Goal: Task Accomplishment & Management: Use online tool/utility

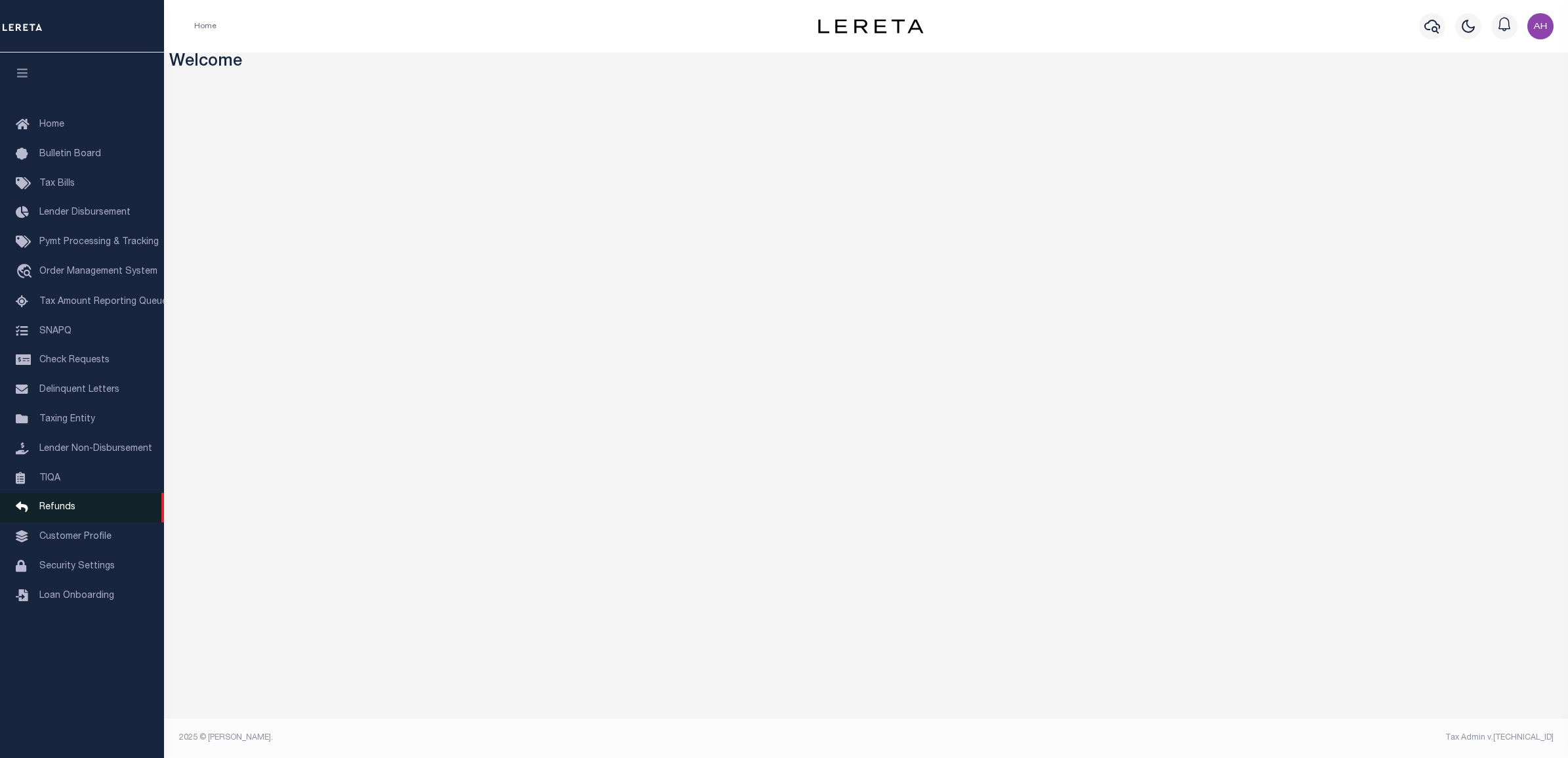
click at [74, 515] on link "Refunds" at bounding box center [82, 507] width 164 height 30
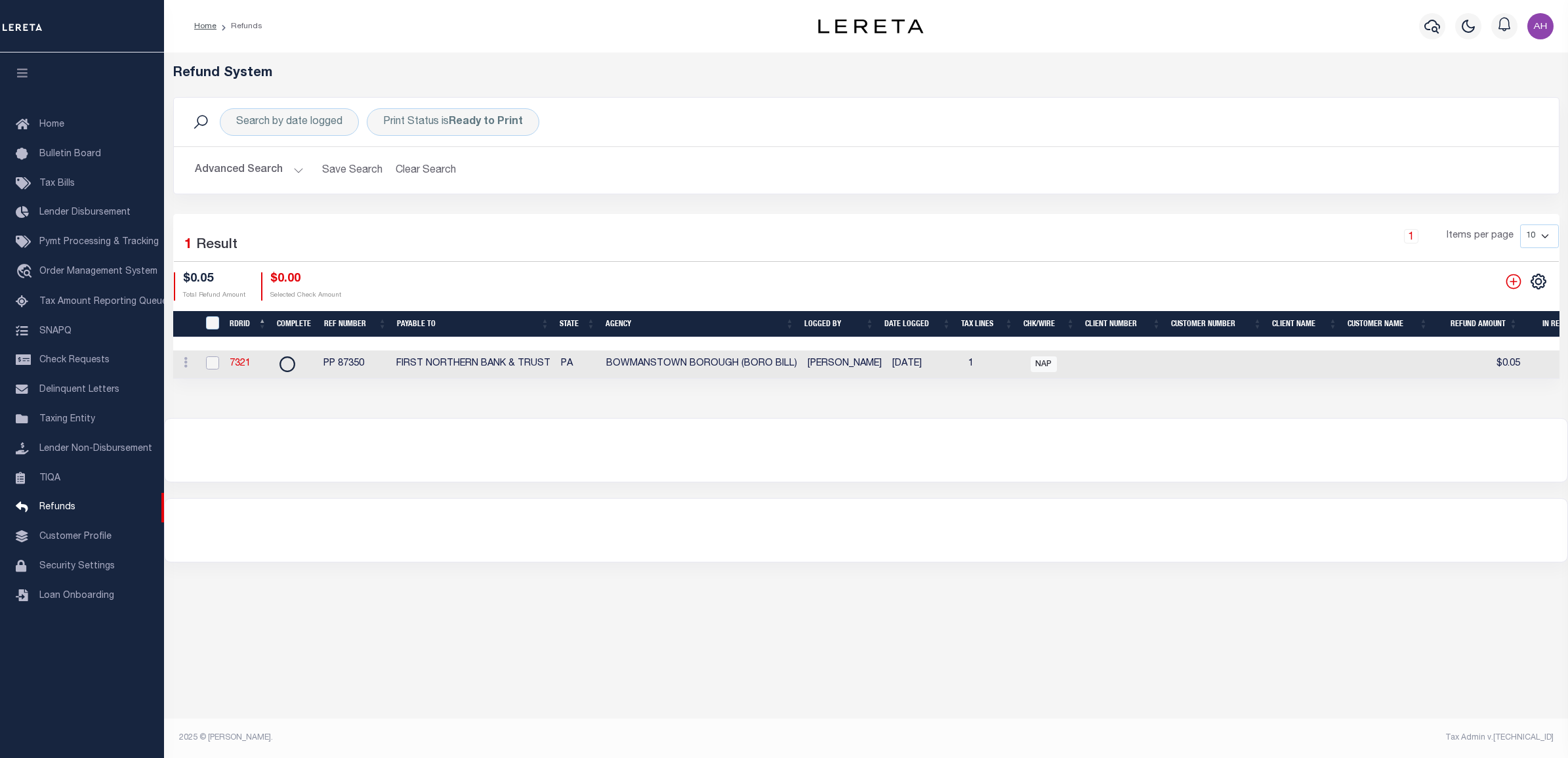
click at [208, 366] on input "checkbox" at bounding box center [212, 363] width 13 height 13
checkbox input "true"
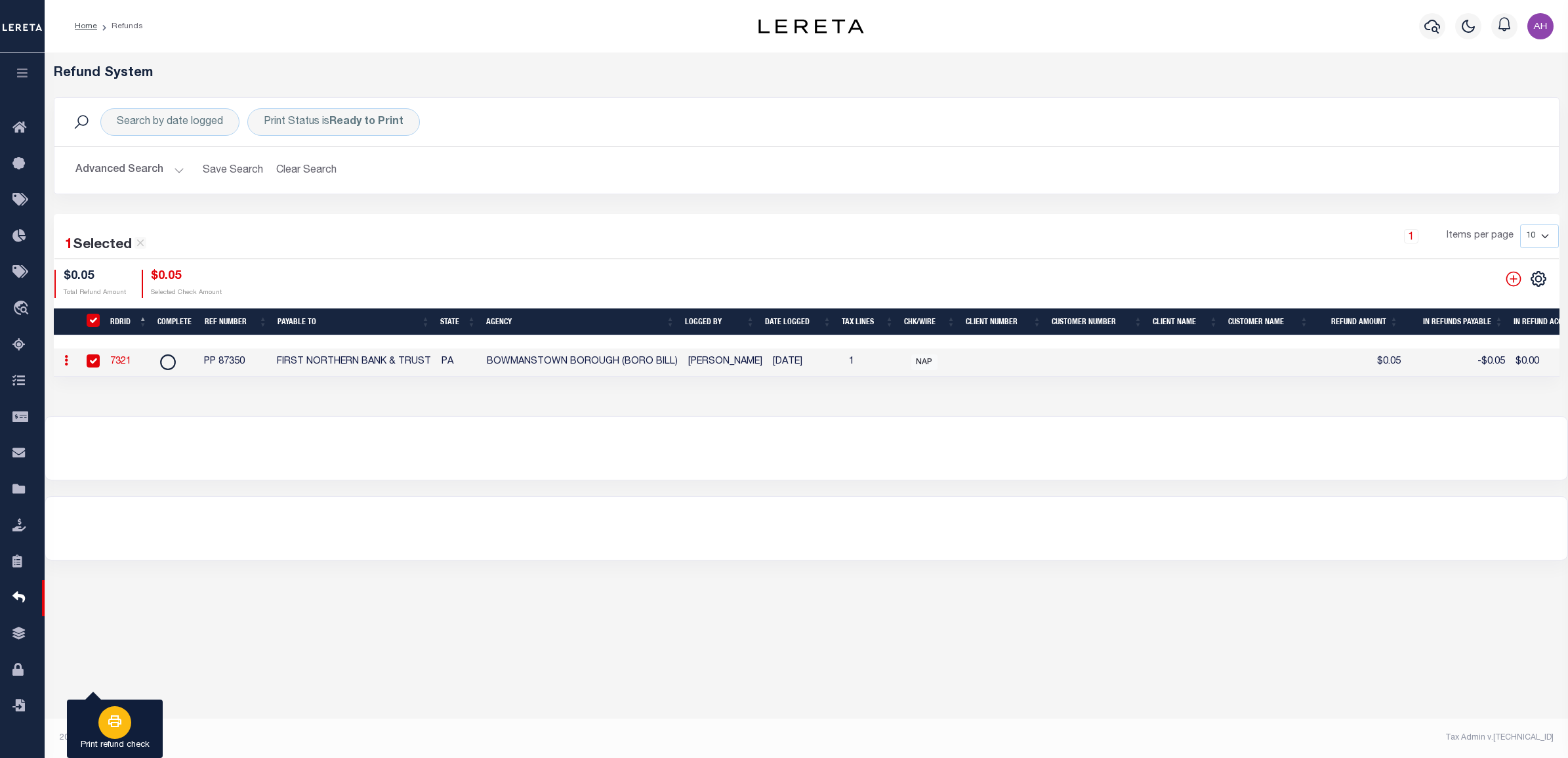
click at [112, 729] on icon "button" at bounding box center [115, 721] width 16 height 16
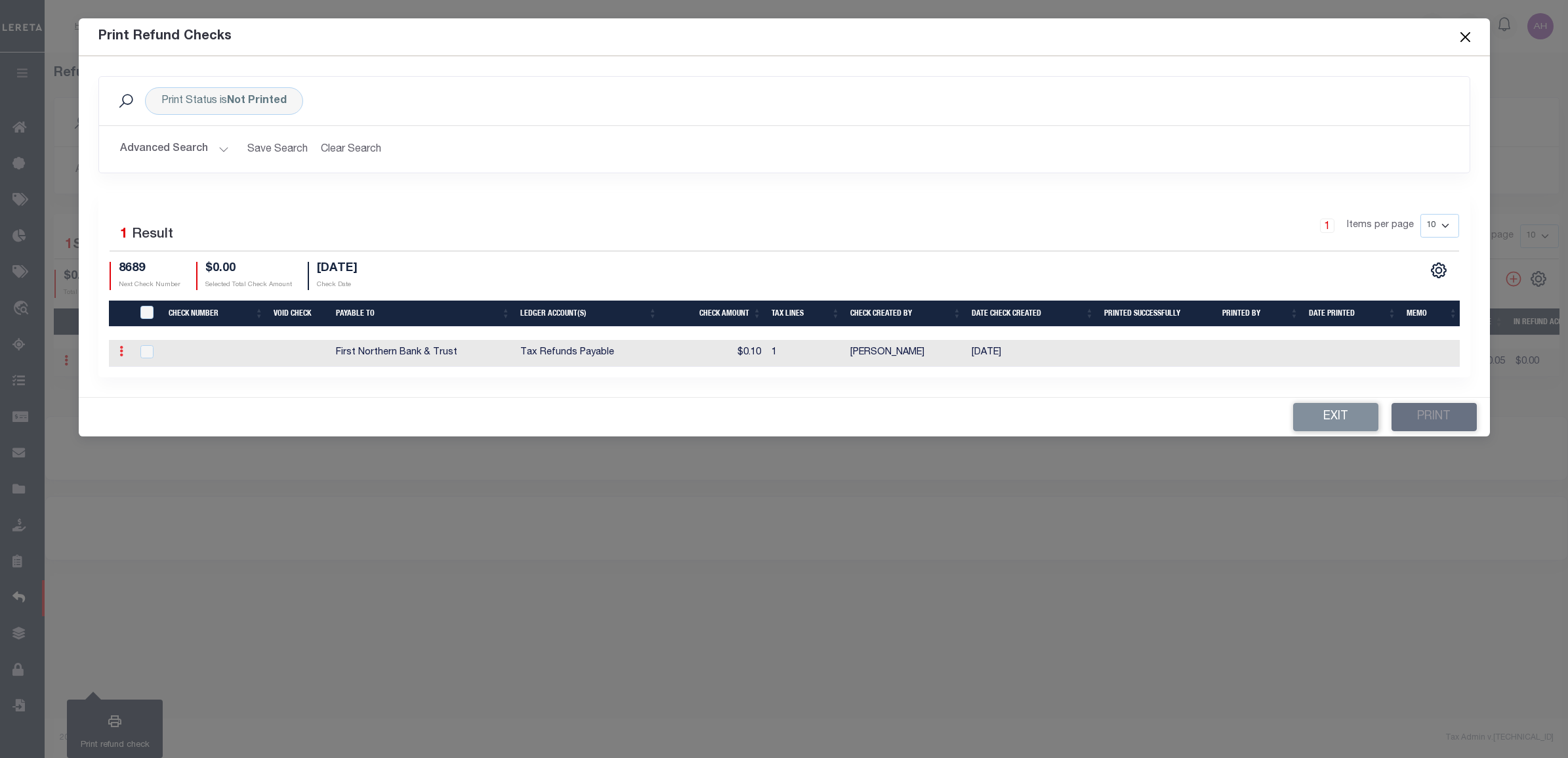
click at [123, 356] on link at bounding box center [121, 353] width 14 height 10
click at [1310, 429] on button "Exit" at bounding box center [1335, 417] width 85 height 28
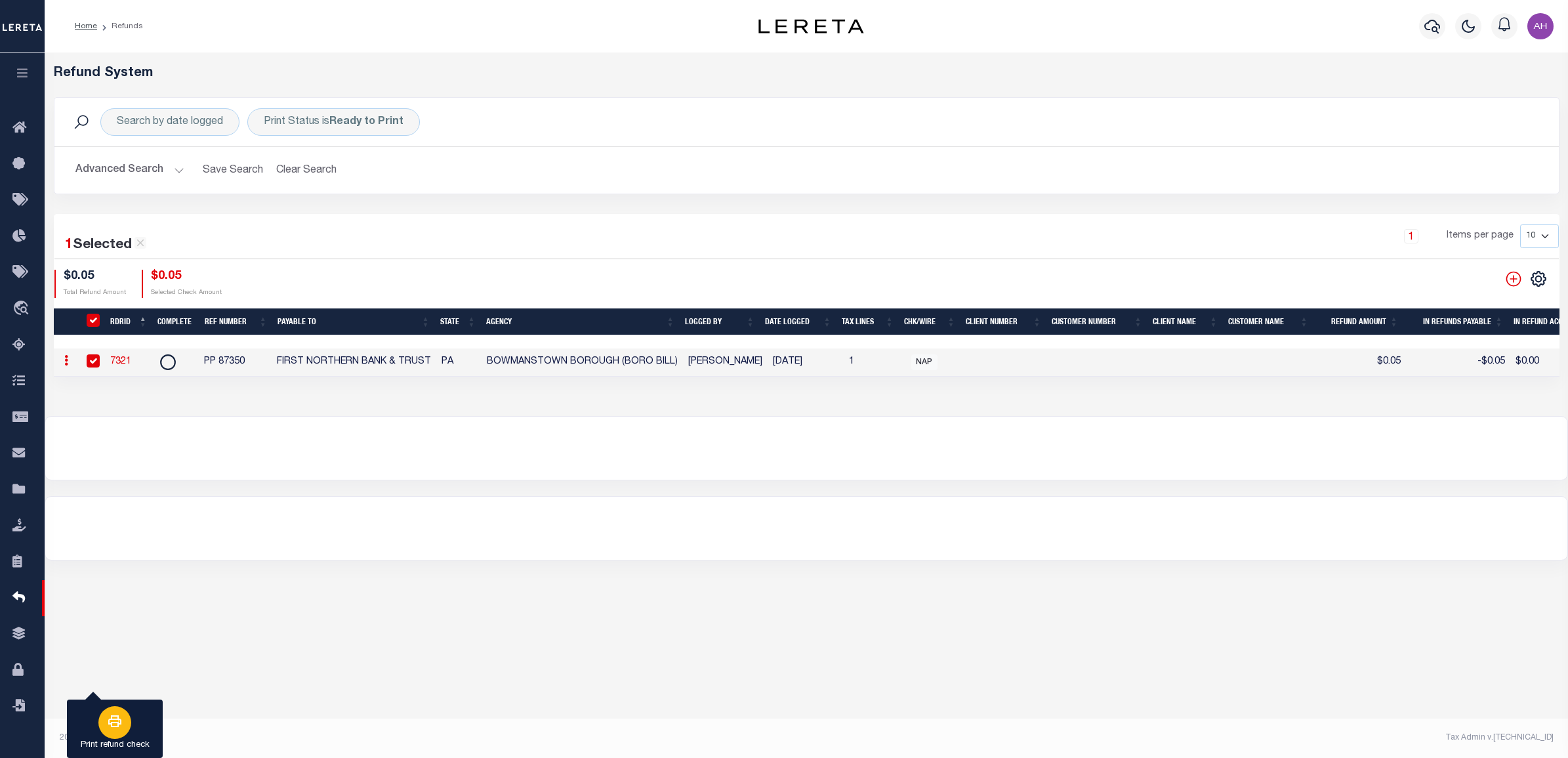
click at [119, 736] on div "button" at bounding box center [115, 723] width 33 height 33
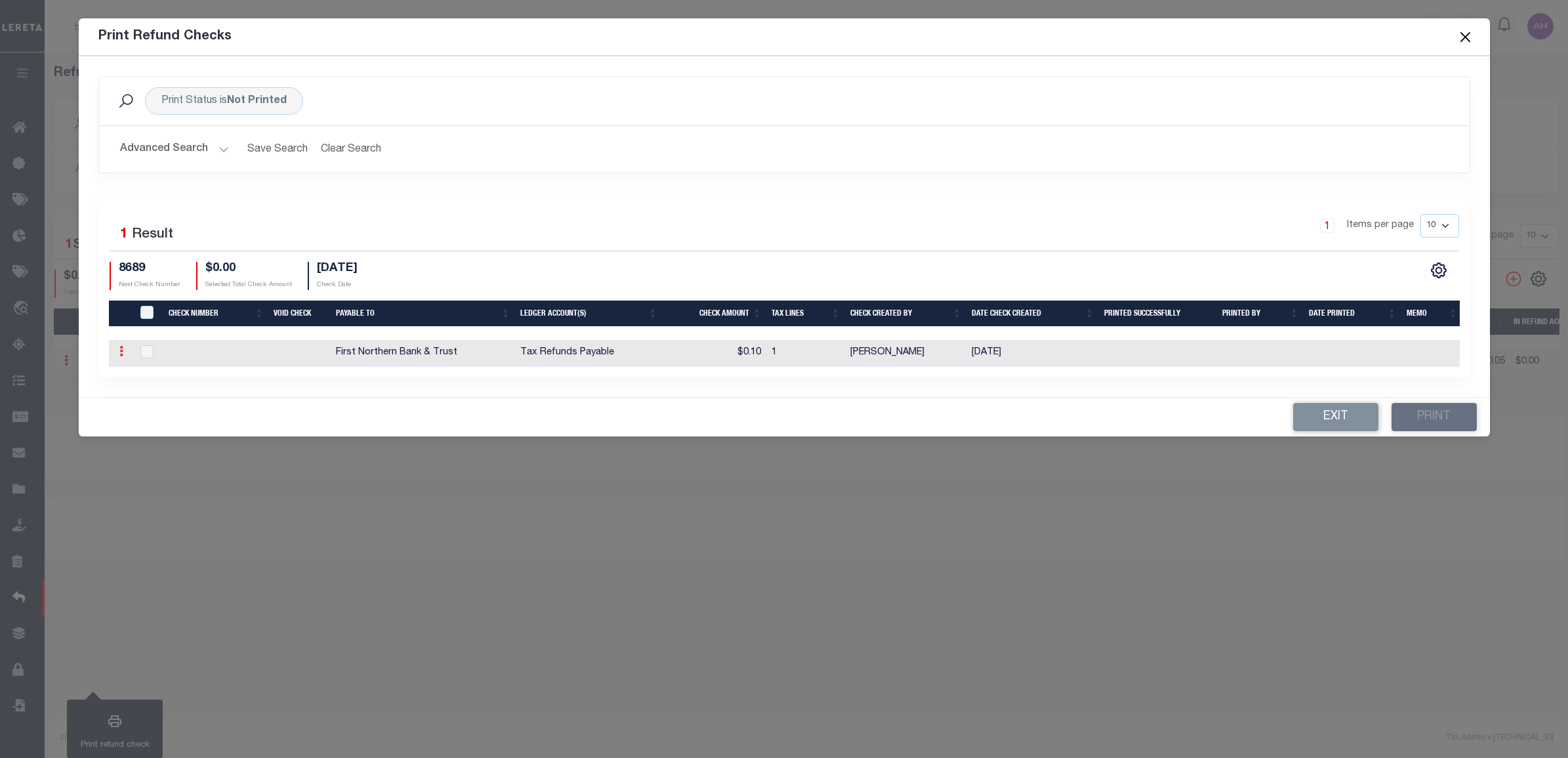
click at [122, 353] on icon at bounding box center [121, 351] width 4 height 10
click at [1337, 422] on button "Exit" at bounding box center [1335, 417] width 85 height 28
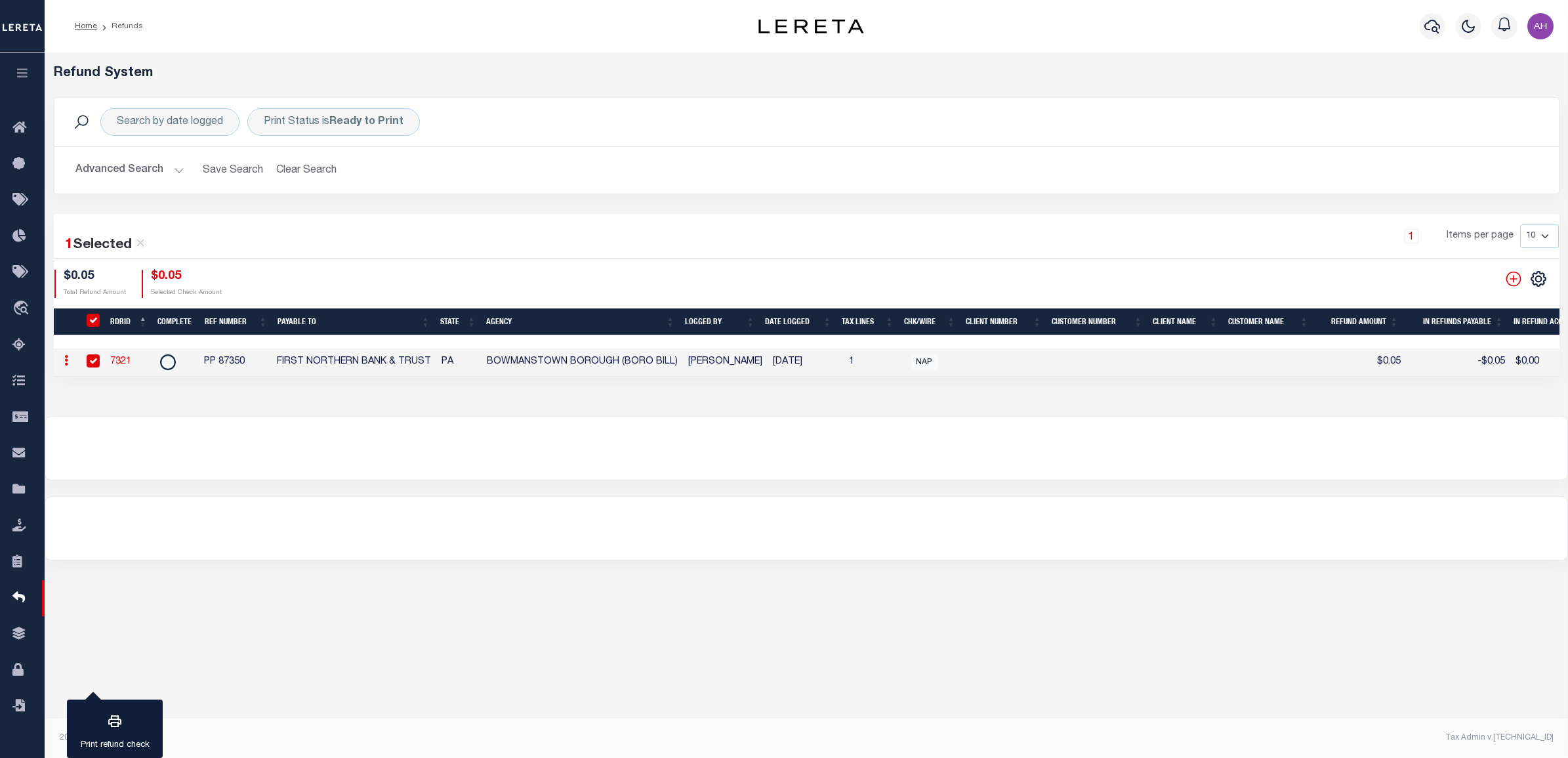
click at [917, 631] on div "REFUND REGISTER ID LOGGED BY DATE LOGGED AGENCY REFUND" at bounding box center [806, 393] width 1524 height 682
